Goal: Transaction & Acquisition: Book appointment/travel/reservation

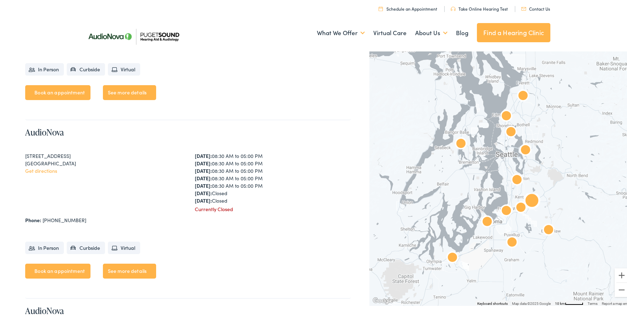
scroll to position [1238, 0]
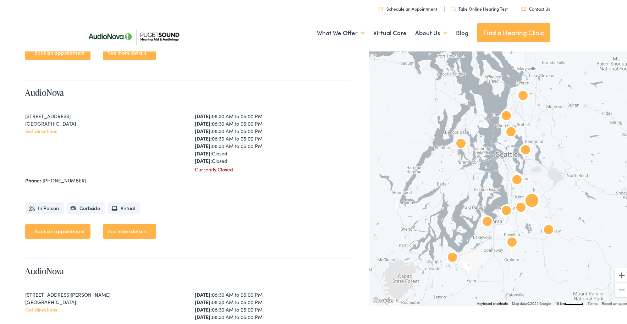
click at [129, 228] on link "See more details" at bounding box center [129, 230] width 53 height 15
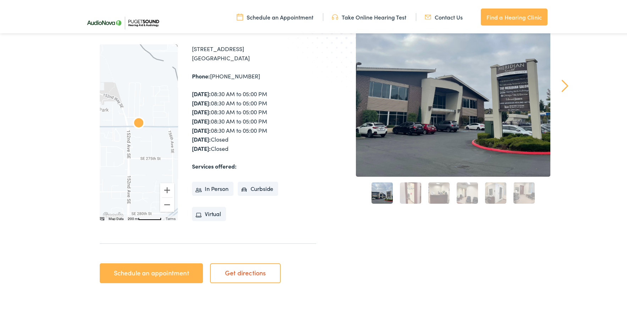
scroll to position [80, 0]
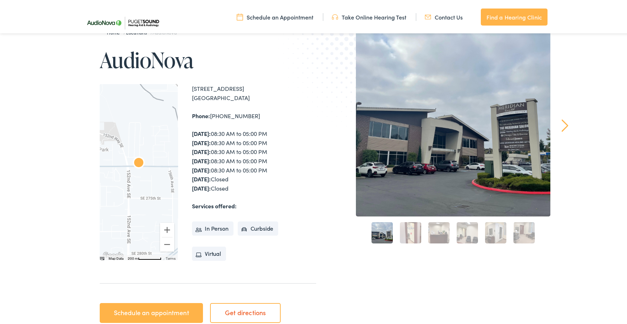
click at [212, 229] on li "In Person" at bounding box center [213, 227] width 42 height 14
click at [195, 229] on li "In Person" at bounding box center [213, 227] width 42 height 14
click at [562, 125] on link "Next" at bounding box center [565, 124] width 7 height 13
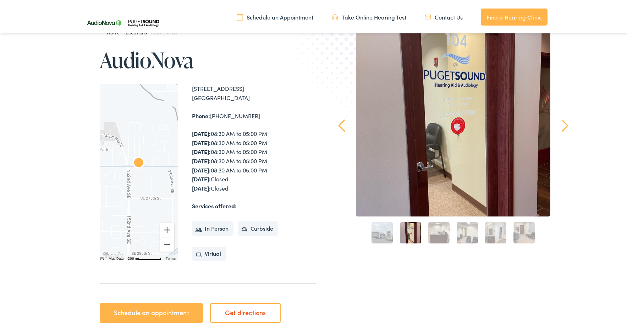
click at [562, 125] on link "Next" at bounding box center [565, 124] width 7 height 13
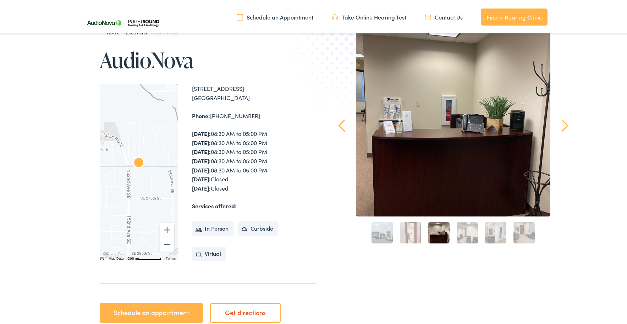
click at [562, 125] on link "Next" at bounding box center [565, 124] width 7 height 13
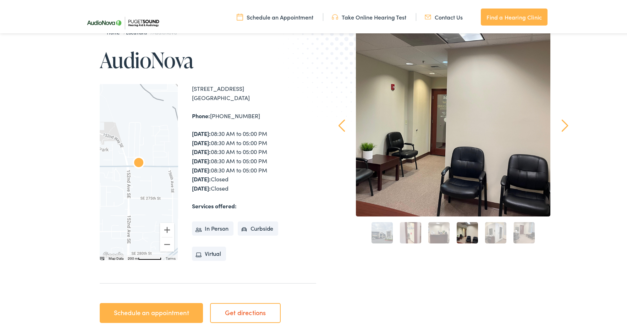
click at [562, 125] on link "Next" at bounding box center [565, 124] width 7 height 13
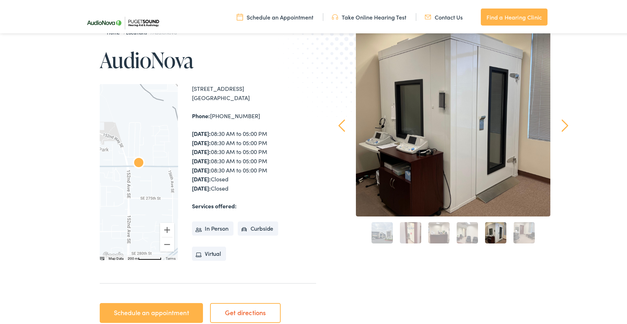
click at [562, 125] on link "Next" at bounding box center [565, 124] width 7 height 13
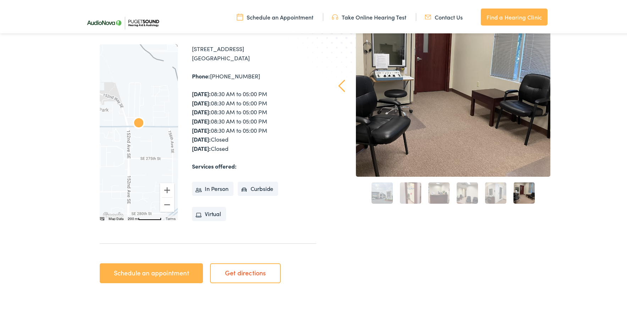
scroll to position [159, 0]
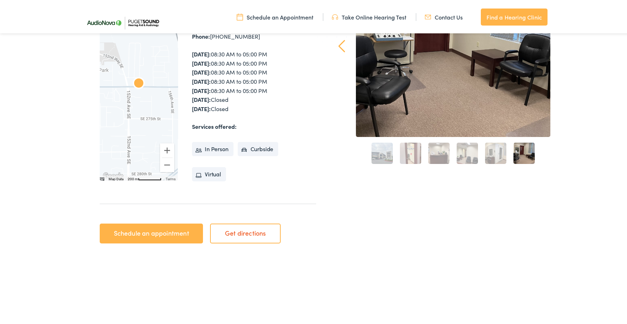
click at [146, 230] on link "Schedule an appointment" at bounding box center [151, 232] width 103 height 20
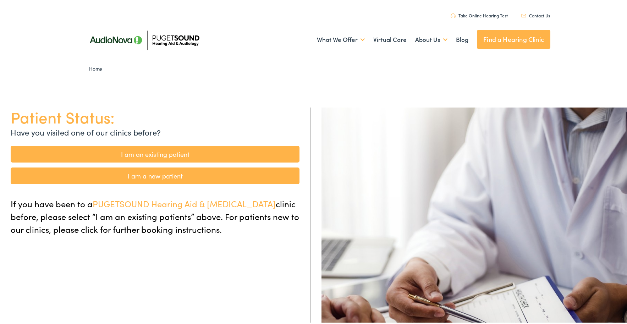
click at [147, 155] on link "I am an existing patient" at bounding box center [155, 153] width 289 height 17
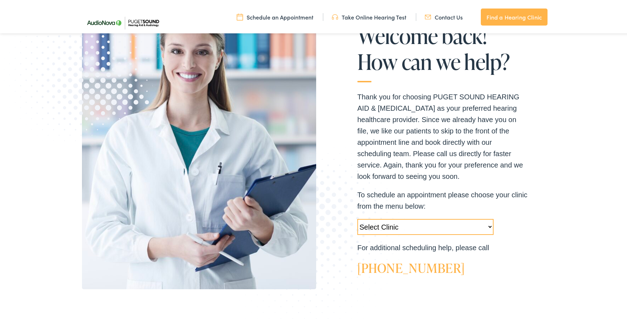
scroll to position [159, 0]
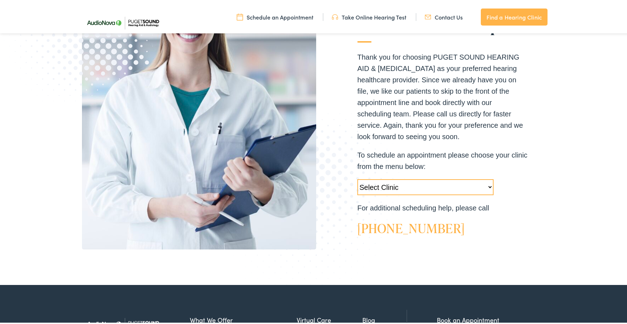
click at [358, 178] on select "Select Clinic Tukwila-WA-AudioNova 14900 Interurban Ave S #185 Tacoma-WA-AudioN…" at bounding box center [426, 186] width 136 height 16
select select "https://pshearing.alpacaaudiology.com/locations/kent-wa/"
click option "Kent-WA-AudioNova 15215 SE 272nd St #104" at bounding box center [0, 0] width 0 height 0
